Goal: Transaction & Acquisition: Purchase product/service

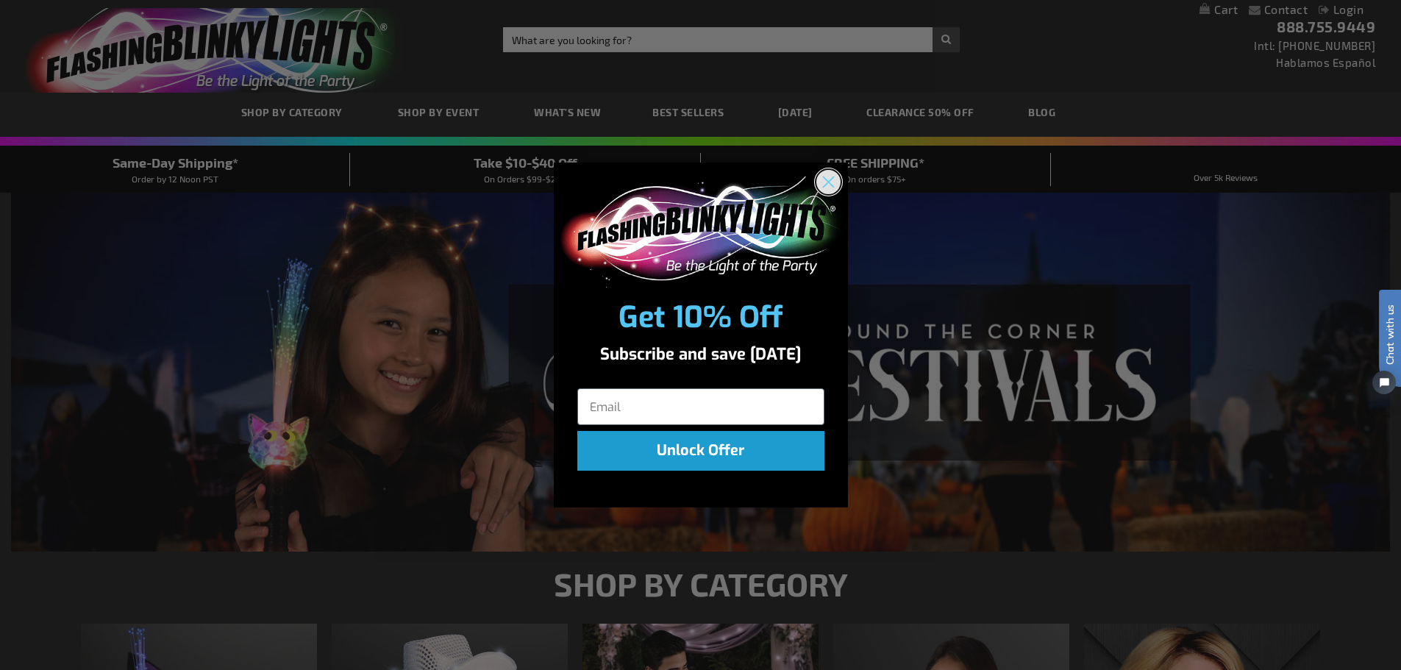
click at [841, 179] on button "Close dialog" at bounding box center [828, 181] width 27 height 27
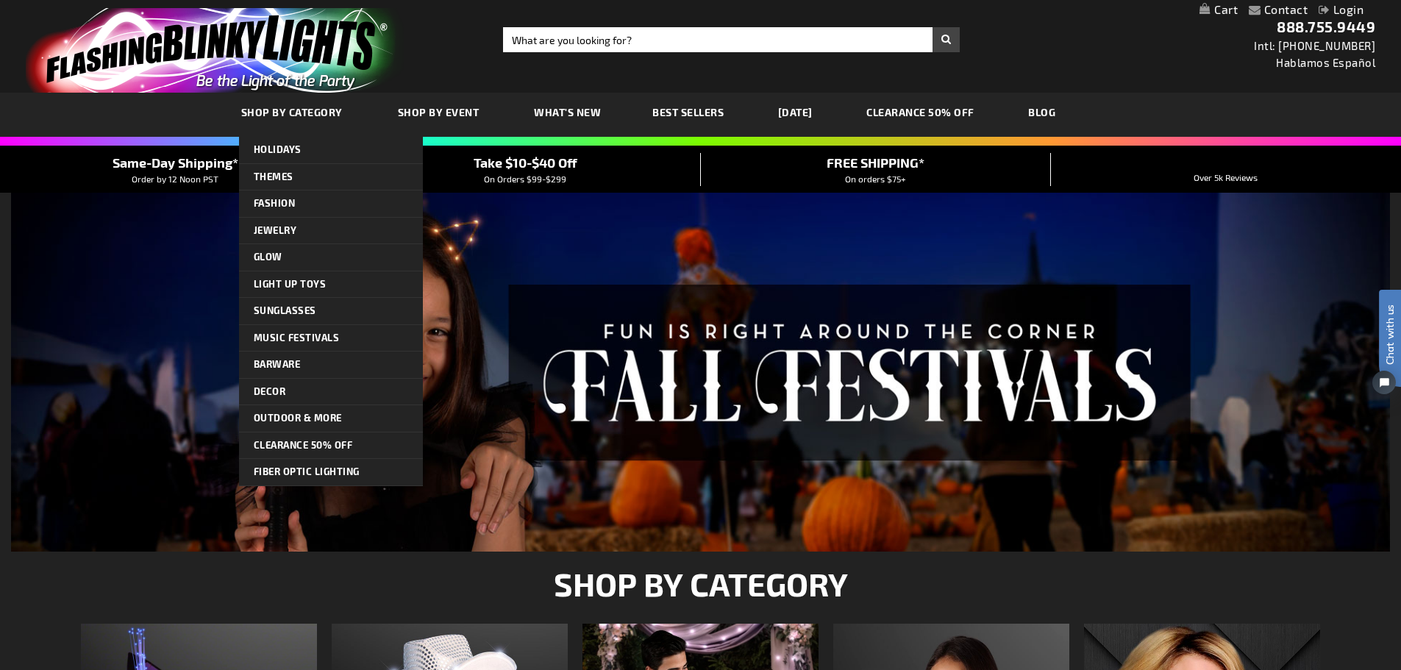
click at [311, 123] on link "SHOP BY CATEGORY" at bounding box center [293, 111] width 127 height 49
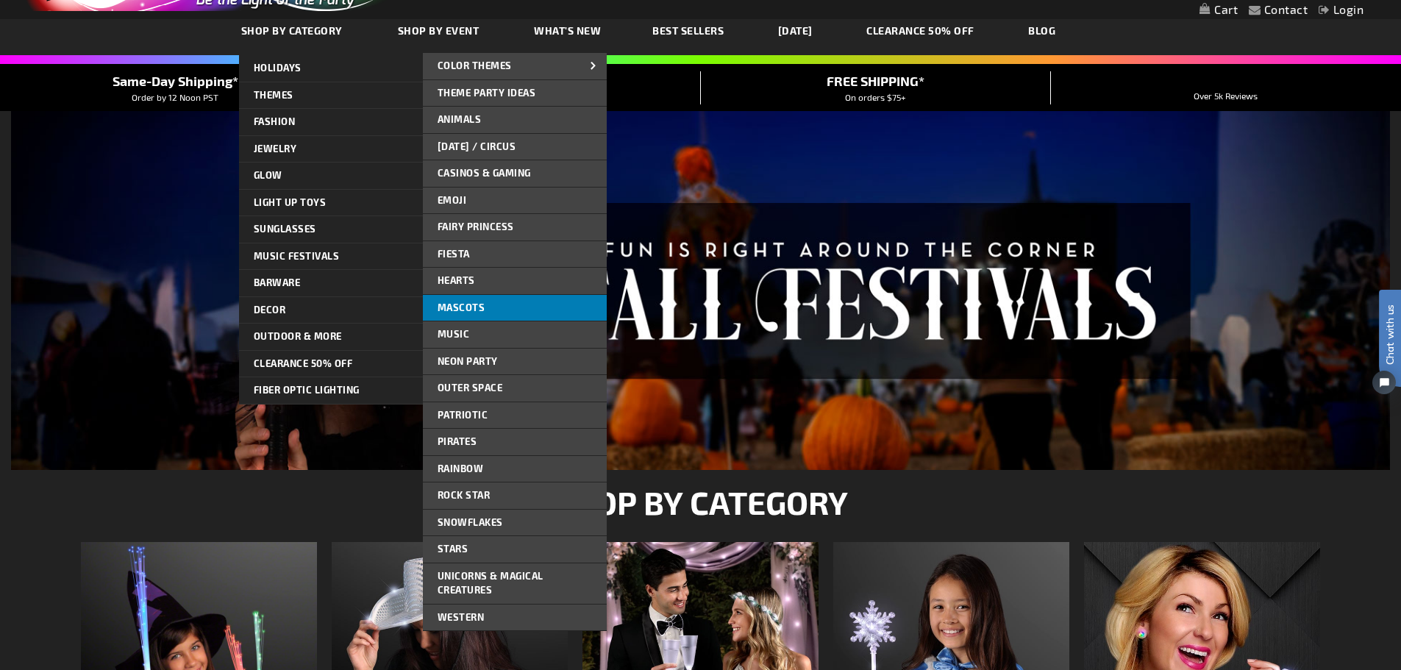
scroll to position [74, 0]
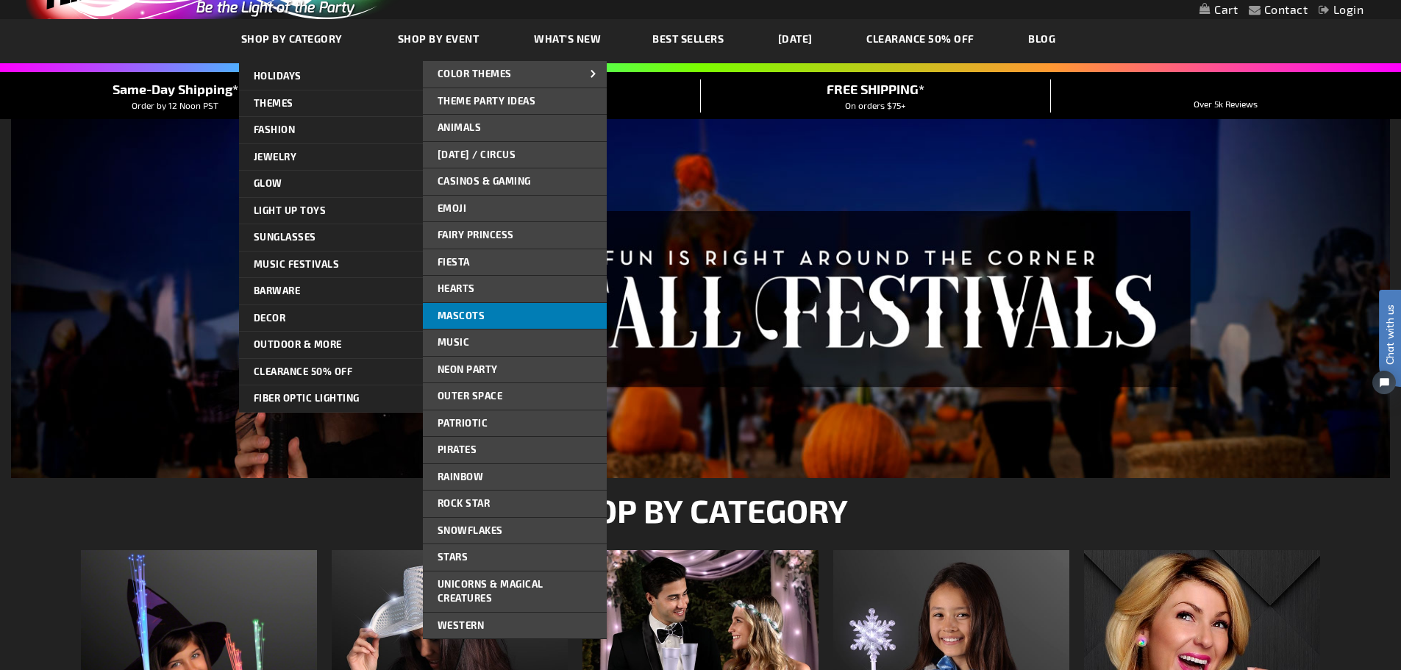
click at [462, 316] on span "Mascots" at bounding box center [461, 316] width 48 height 12
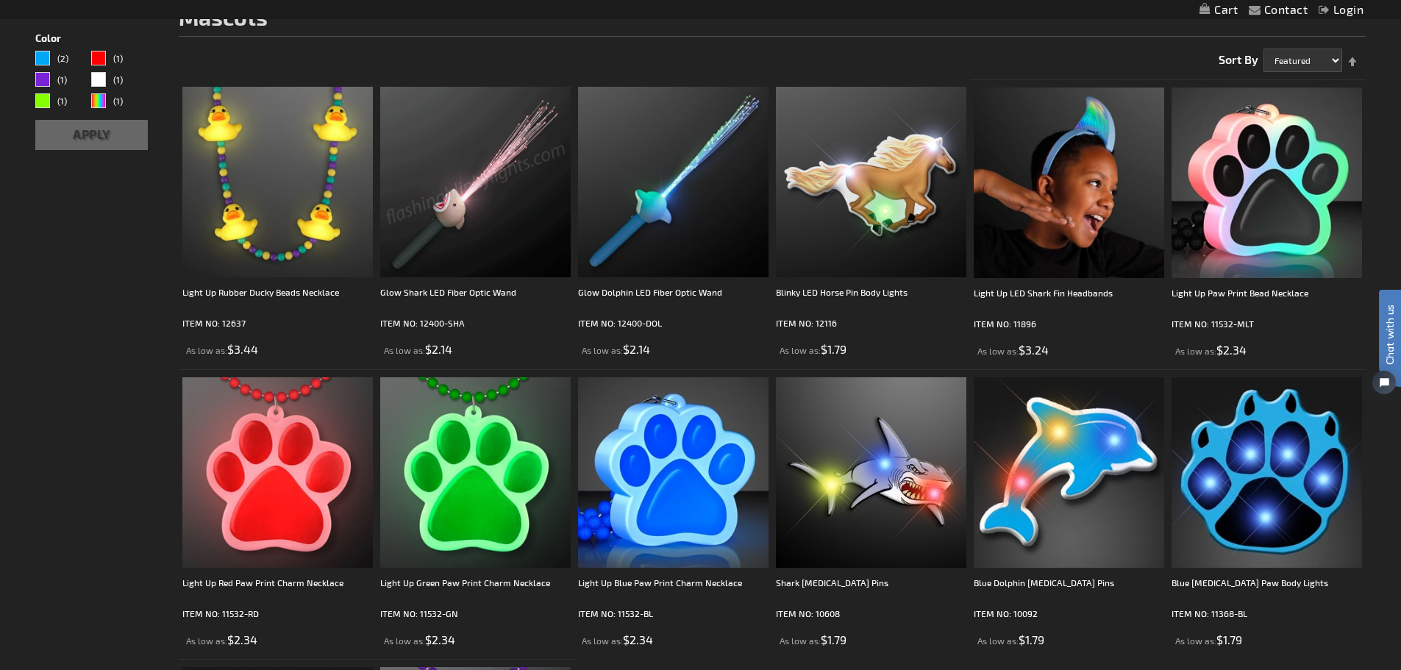
scroll to position [294, 0]
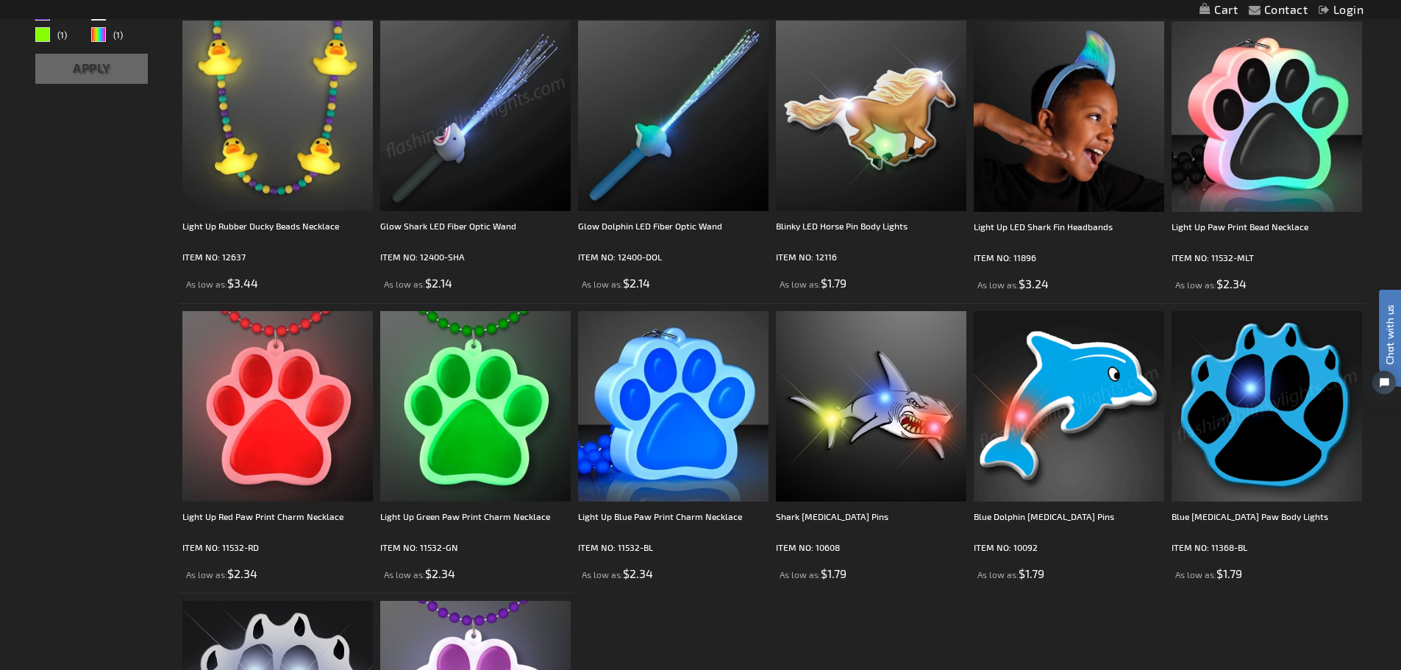
click at [1257, 392] on img at bounding box center [1266, 406] width 190 height 190
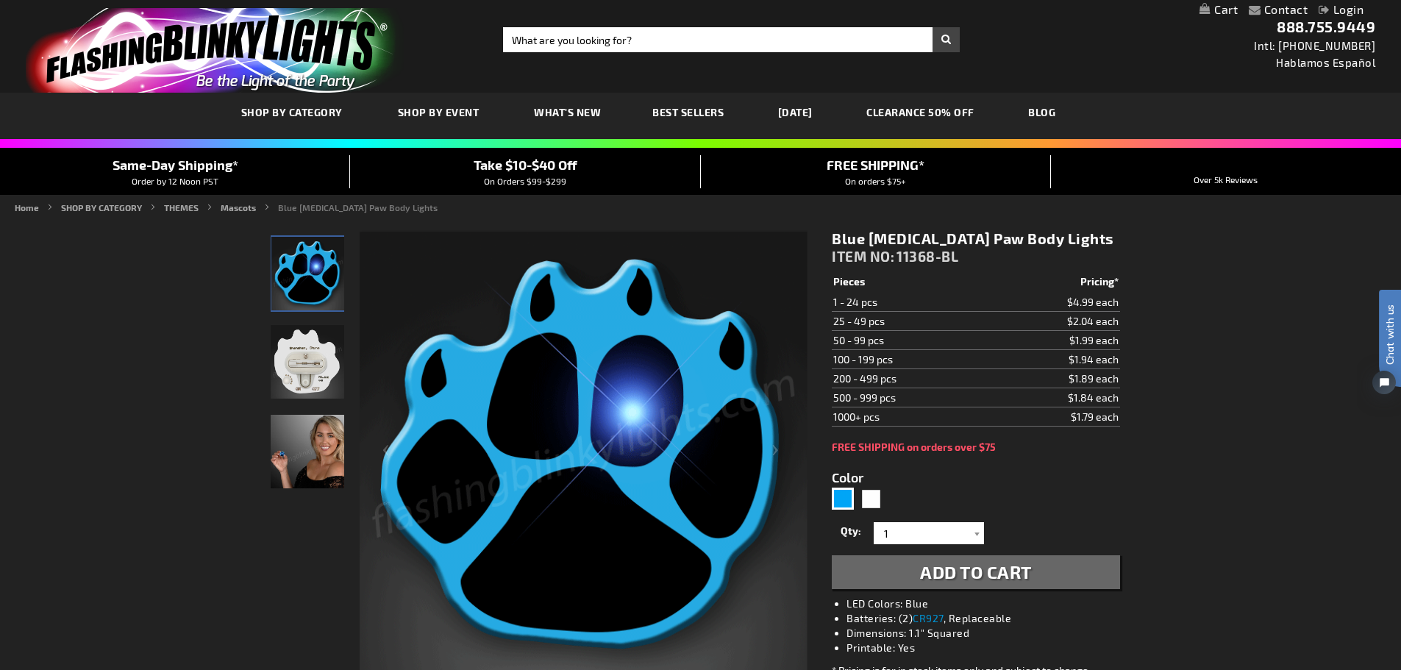
click at [301, 452] on img "Woman displaying Light Up Blue Paw Print LED Blinky Pin" at bounding box center [308, 452] width 74 height 74
